Goal: Find contact information: Find contact information

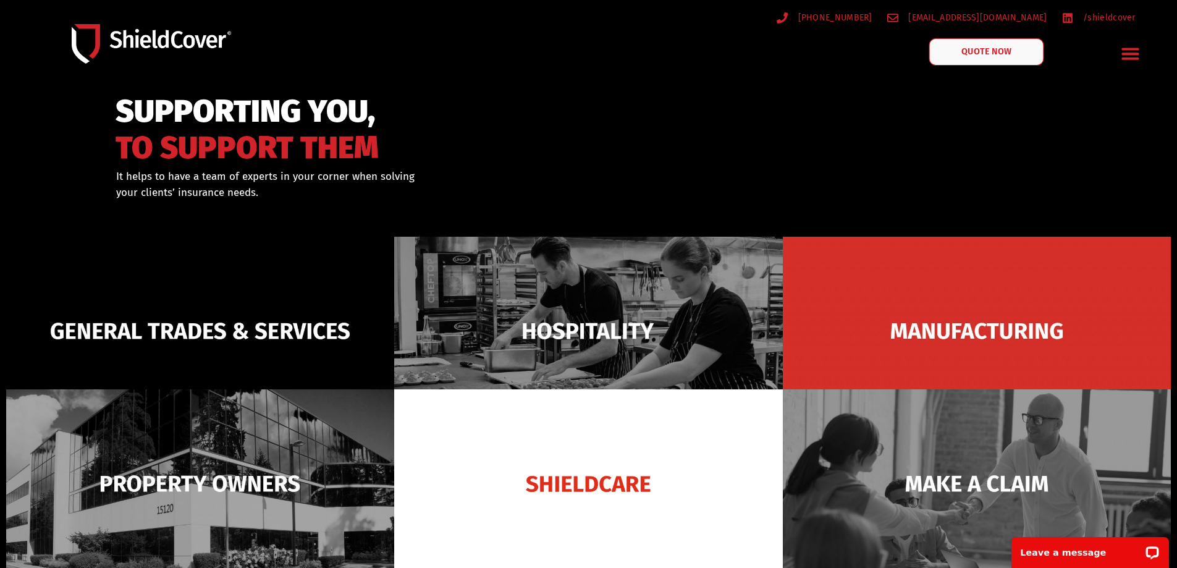
click at [979, 52] on span "QUOTE NOW" at bounding box center [985, 52] width 49 height 9
click at [1129, 52] on icon "Menu Toggle" at bounding box center [1130, 53] width 19 height 19
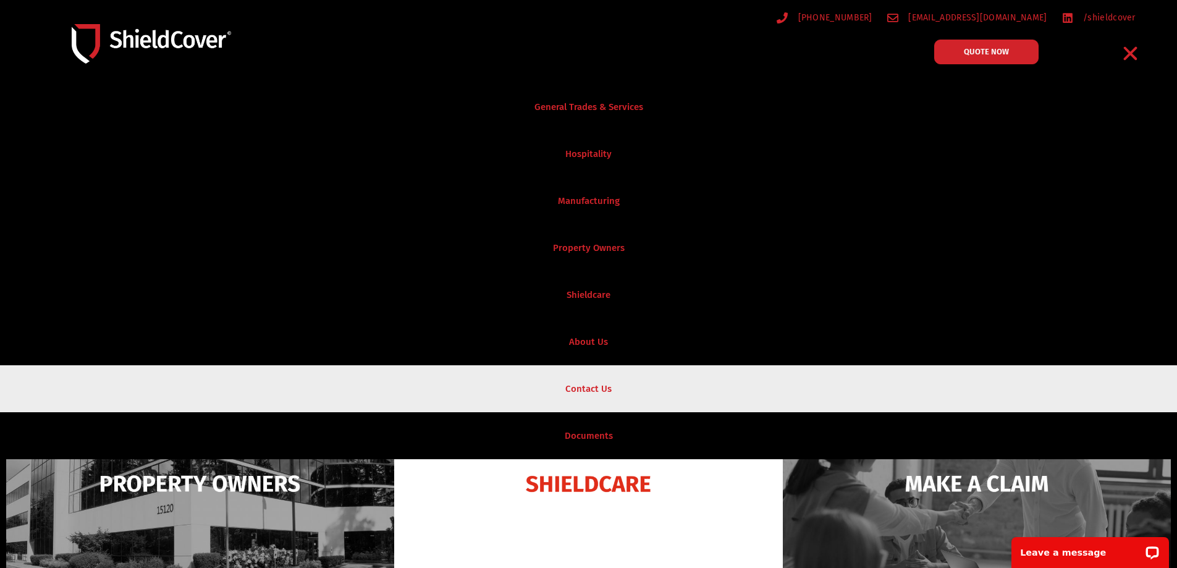
click at [589, 386] on link "Contact Us" at bounding box center [588, 388] width 1177 height 47
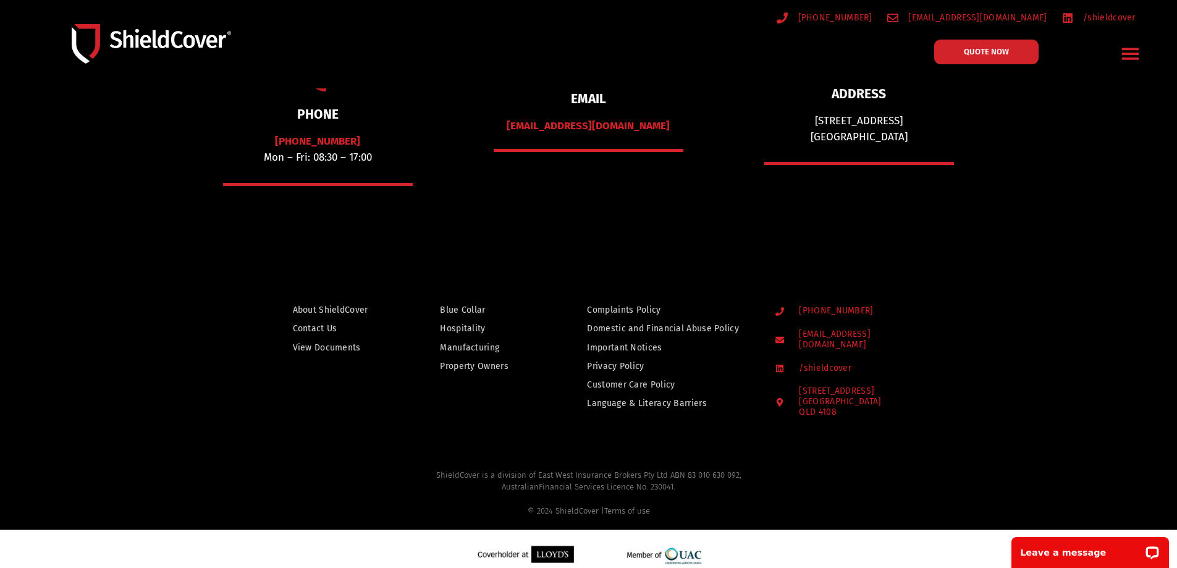
scroll to position [253, 0]
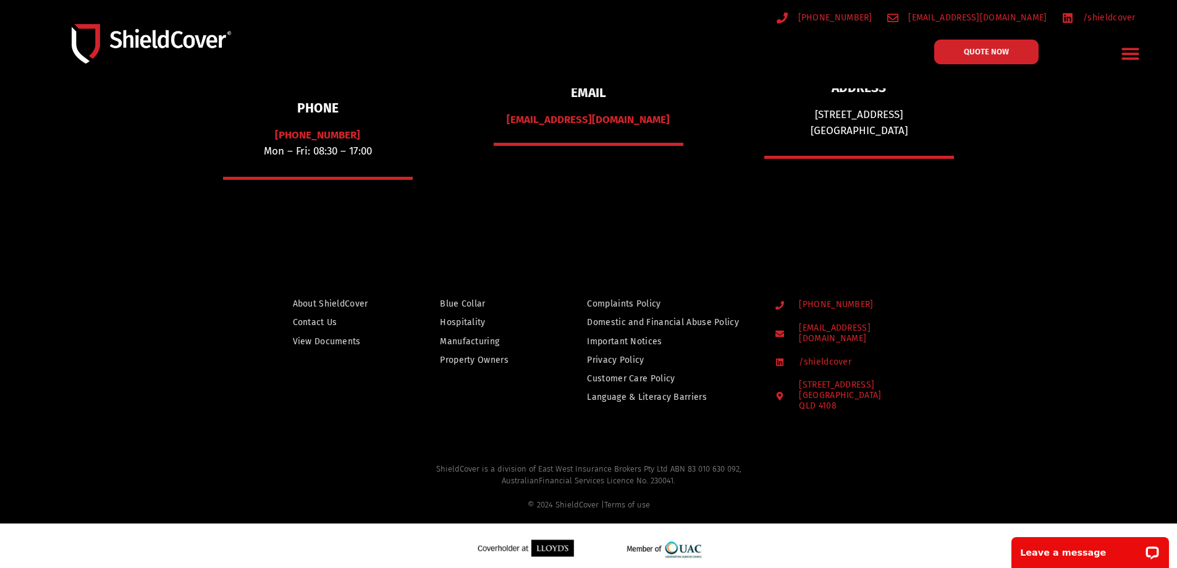
click at [885, 326] on span "[EMAIL_ADDRESS][DOMAIN_NAME]" at bounding box center [861, 333] width 130 height 21
